Goal: Task Accomplishment & Management: Use online tool/utility

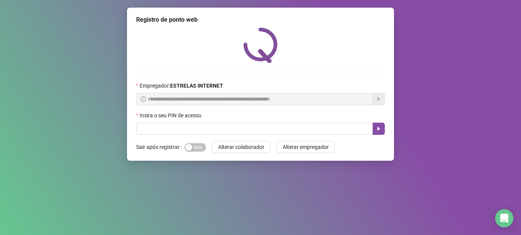
click at [199, 156] on div "**********" at bounding box center [260, 84] width 267 height 153
click at [198, 151] on span "Sim Não" at bounding box center [195, 147] width 21 height 8
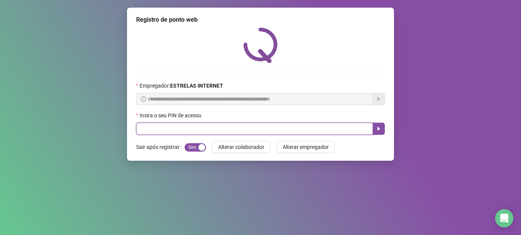
click at [223, 131] on input "text" at bounding box center [254, 129] width 237 height 12
type input "*"
type input "*****"
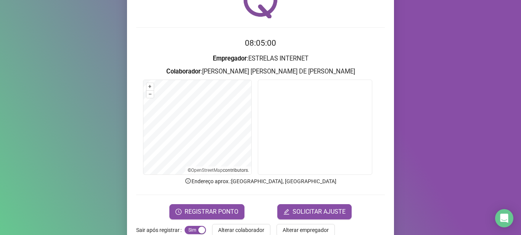
scroll to position [63, 0]
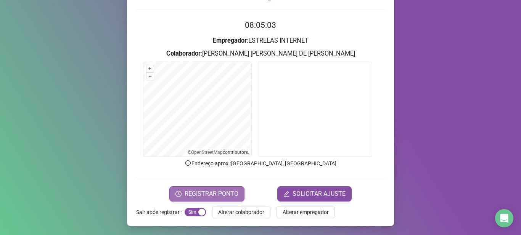
click at [200, 197] on span "REGISTRAR PONTO" at bounding box center [212, 194] width 54 height 9
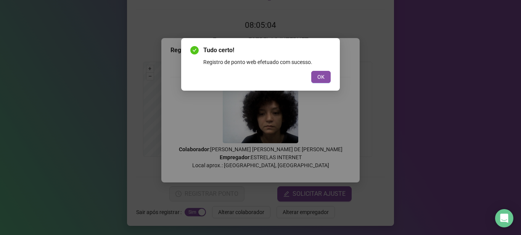
click at [135, 234] on div "Tudo certo! Registro de ponto web efetuado com sucesso. OK" at bounding box center [260, 117] width 521 height 235
drag, startPoint x: 318, startPoint y: 77, endPoint x: 314, endPoint y: 74, distance: 5.1
click at [317, 77] on span "OK" at bounding box center [320, 77] width 7 height 8
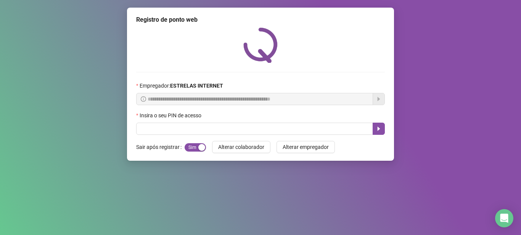
scroll to position [0, 0]
